Goal: Find specific page/section

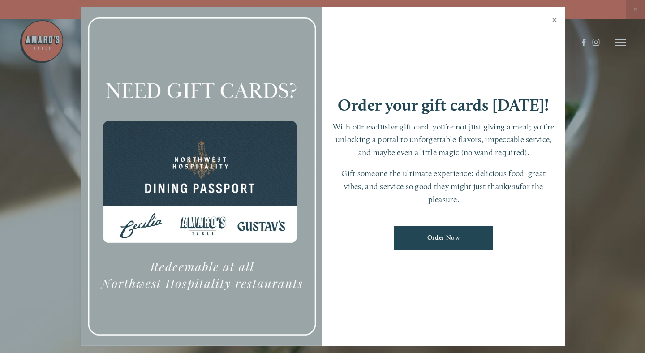
click at [553, 20] on link "Close" at bounding box center [554, 21] width 17 height 25
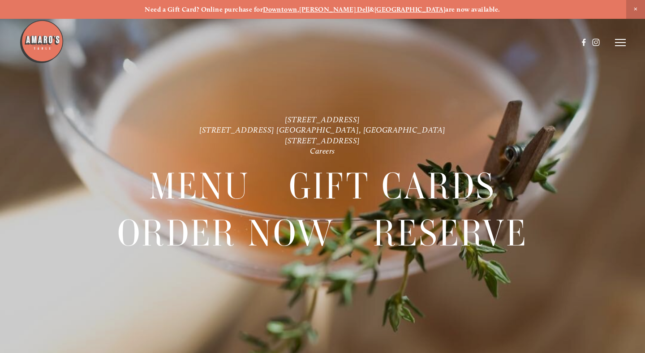
click at [619, 43] on line at bounding box center [620, 43] width 11 height 0
click at [458, 42] on span "Menu" at bounding box center [461, 43] width 17 height 8
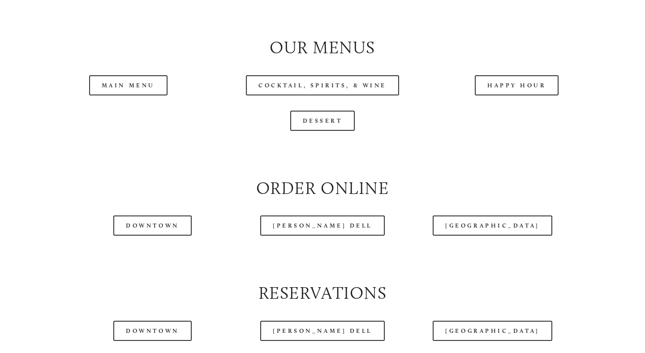
scroll to position [904, 0]
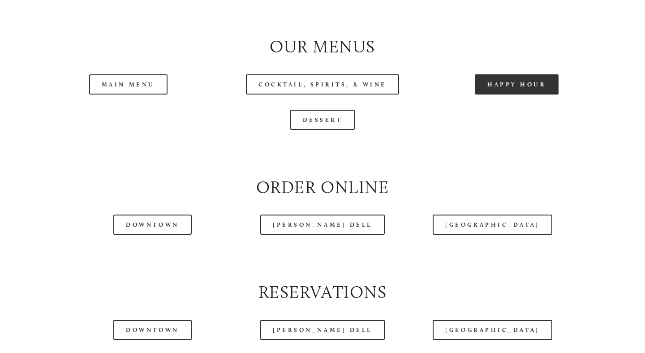
click at [490, 84] on link "Happy Hour" at bounding box center [517, 84] width 84 height 20
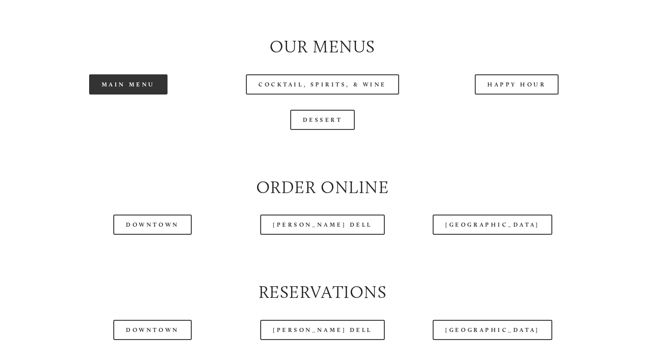
click at [162, 92] on link "Main Menu" at bounding box center [128, 84] width 78 height 20
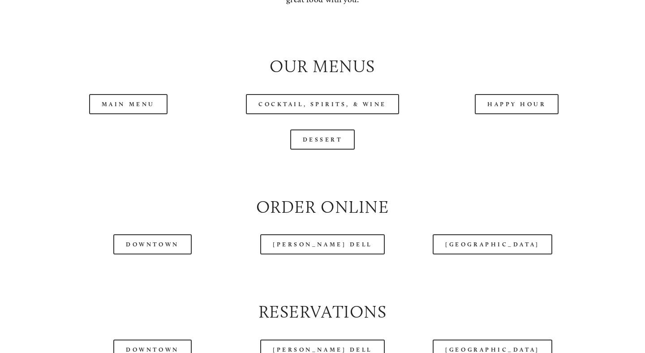
scroll to position [885, 0]
